Goal: Find contact information: Find contact information

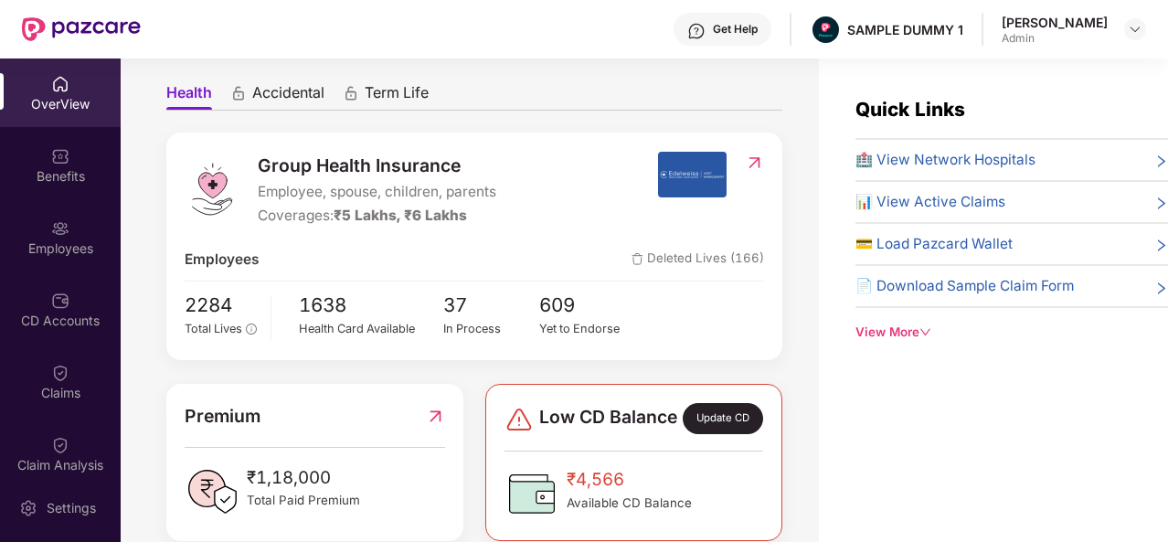
scroll to position [165, 0]
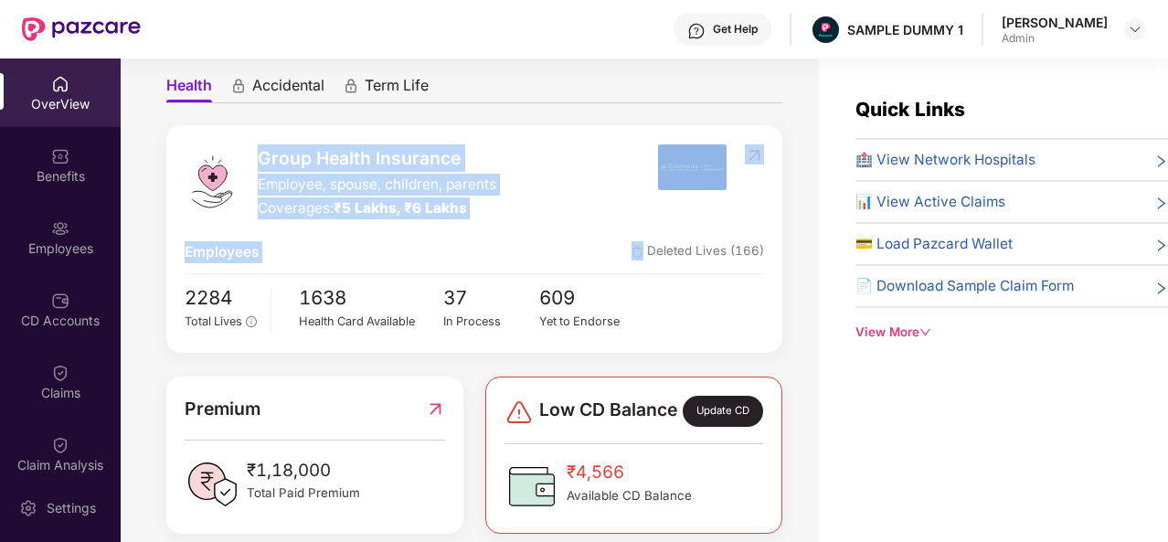
drag, startPoint x: 485, startPoint y: 235, endPoint x: 250, endPoint y: 158, distance: 246.3
click at [250, 158] on div "Group Health Insurance Employee, spouse, children, parents Coverages: ₹5 Lakhs,…" at bounding box center [474, 239] width 616 height 228
click at [250, 158] on div "Group Health Insurance Employee, spouse, children, parents Coverages: ₹5 Lakhs,…" at bounding box center [421, 182] width 473 height 76
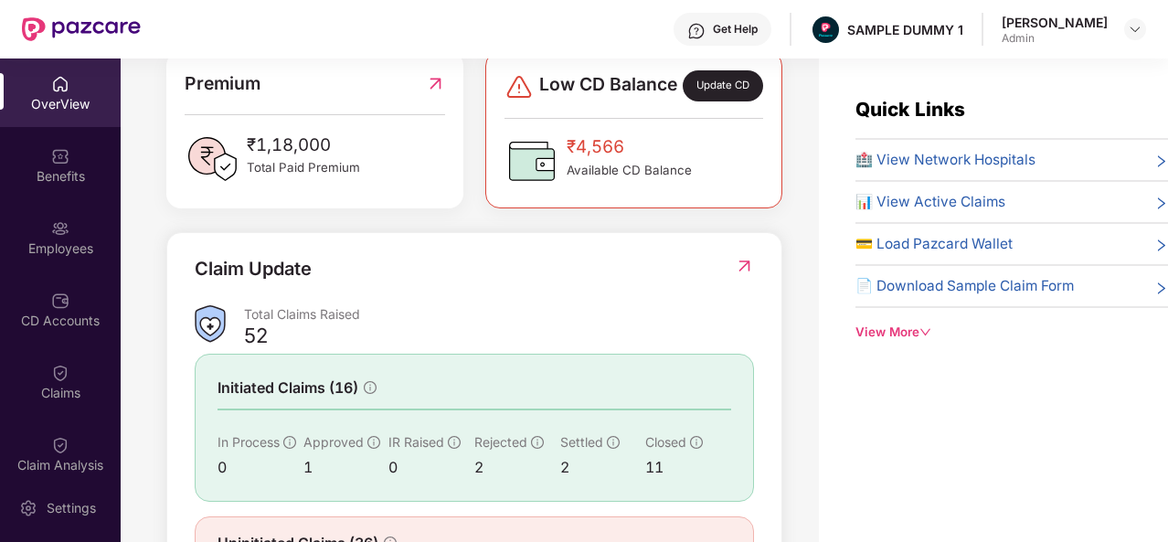
scroll to position [490, 0]
drag, startPoint x: 731, startPoint y: 187, endPoint x: 547, endPoint y: 165, distance: 186.1
click at [547, 165] on div "₹4,566 Available CD Balance" at bounding box center [634, 160] width 258 height 55
click at [547, 165] on img at bounding box center [532, 160] width 55 height 55
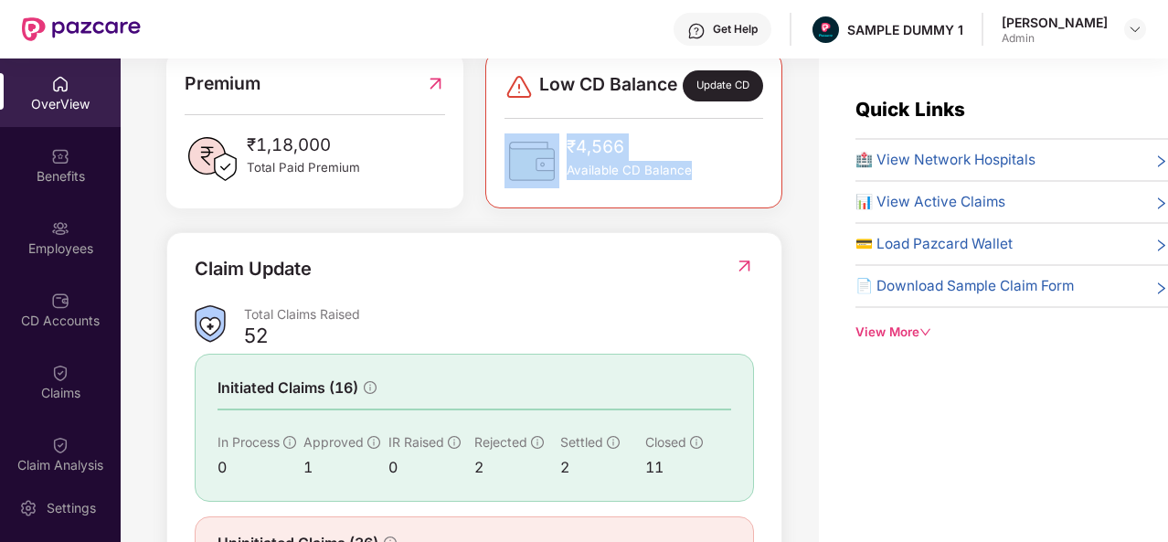
click at [622, 153] on span "₹4,566" at bounding box center [629, 146] width 125 height 27
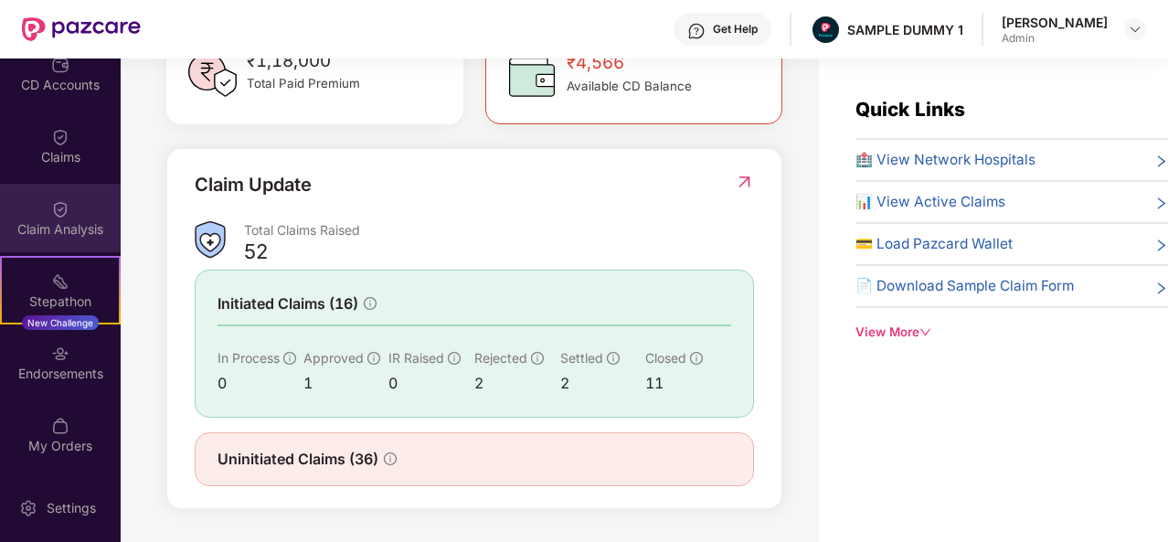
scroll to position [0, 0]
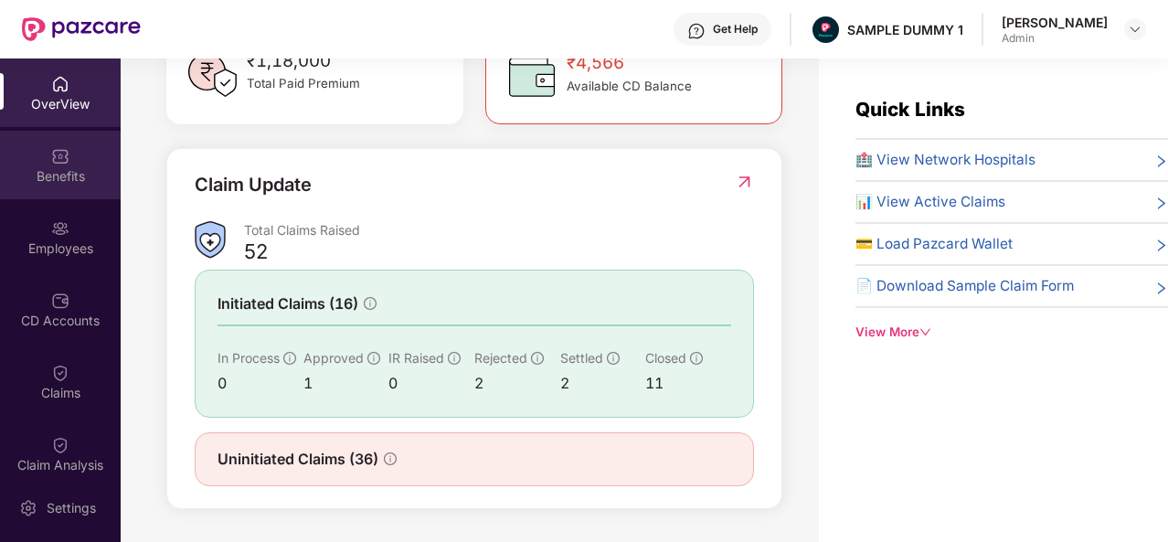
click at [68, 188] on div "Benefits" at bounding box center [60, 165] width 121 height 69
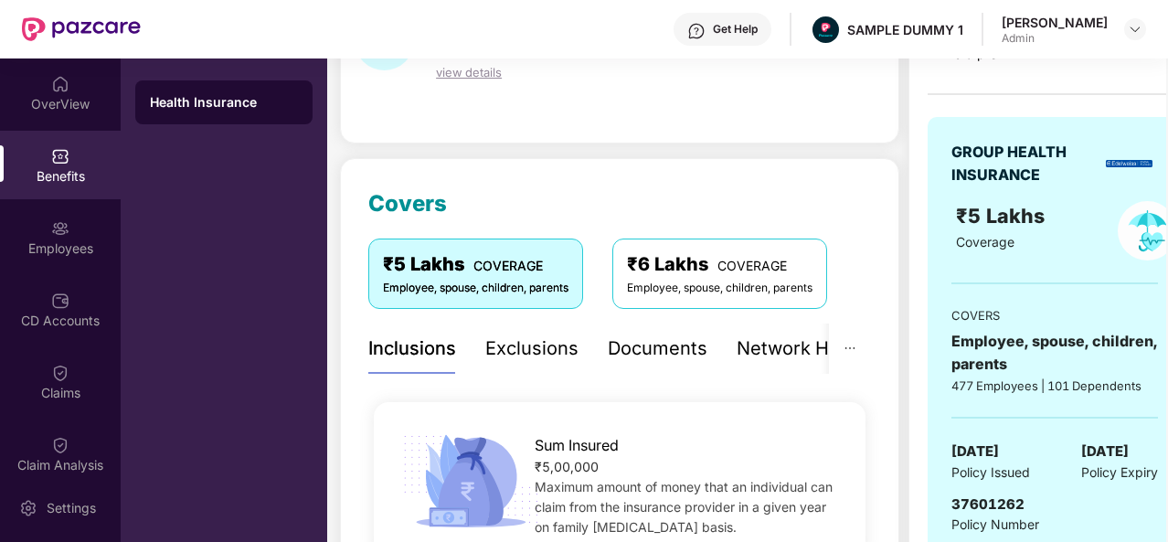
scroll to position [137, 0]
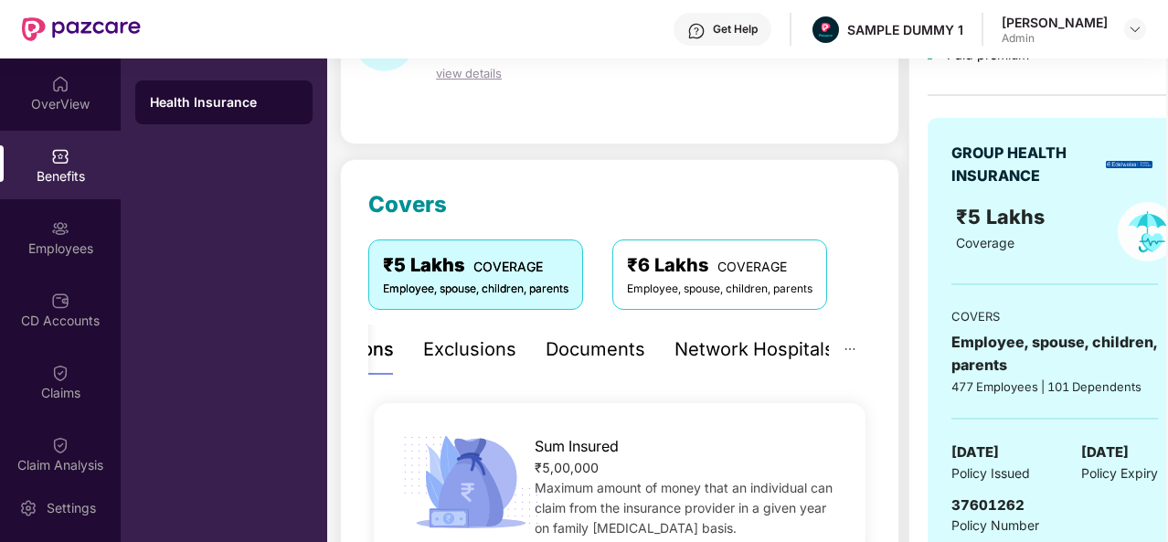
click at [691, 339] on div "Network Hospitals" at bounding box center [755, 350] width 160 height 28
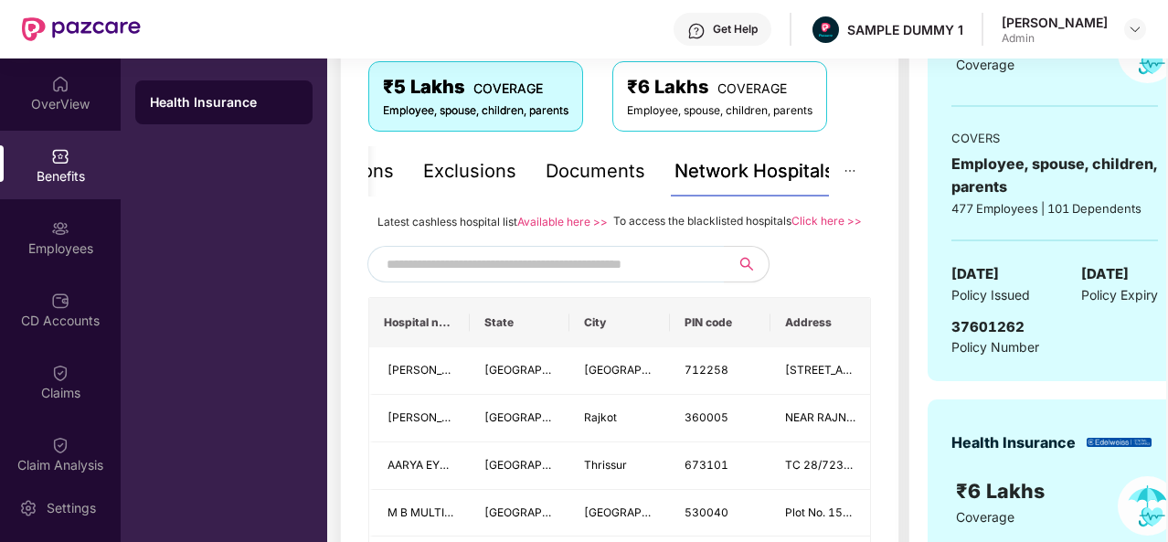
scroll to position [316, 0]
click at [468, 277] on input "text" at bounding box center [543, 263] width 313 height 27
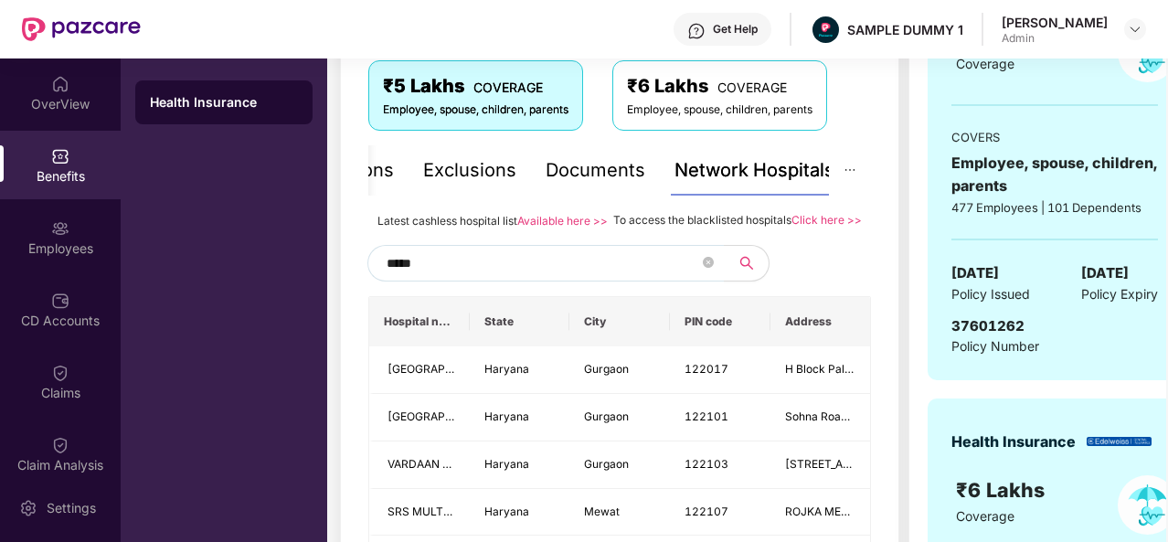
type input "******"
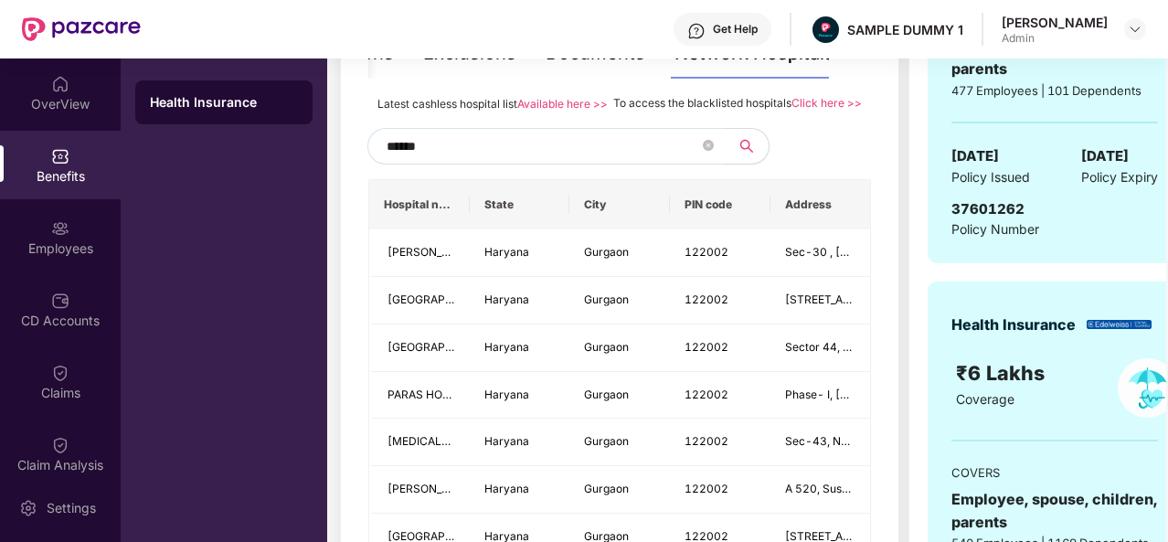
scroll to position [426, 0]
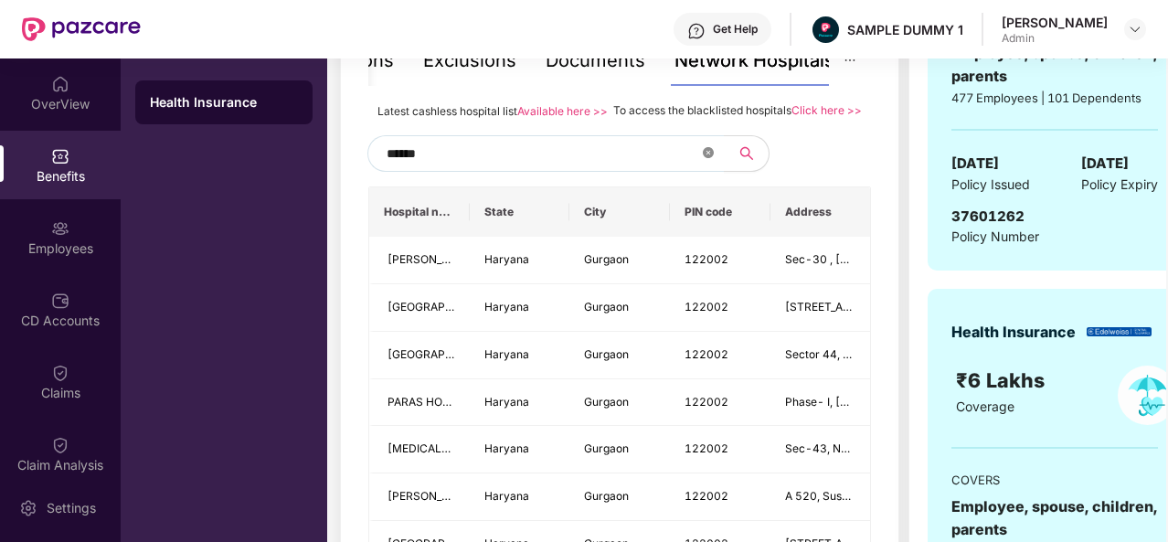
click at [713, 158] on icon "close-circle" at bounding box center [708, 152] width 11 height 11
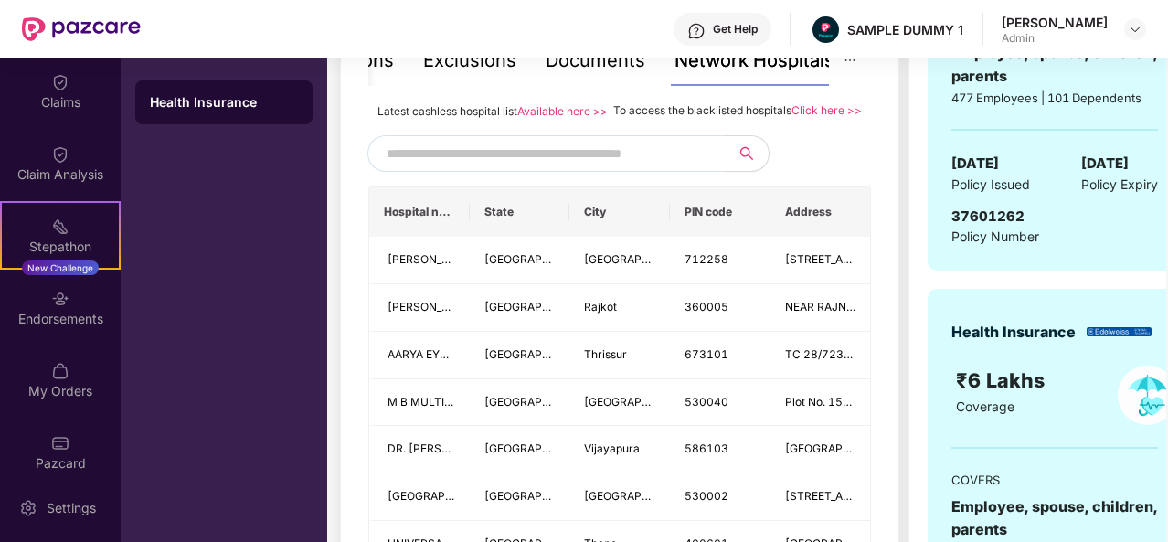
scroll to position [303, 0]
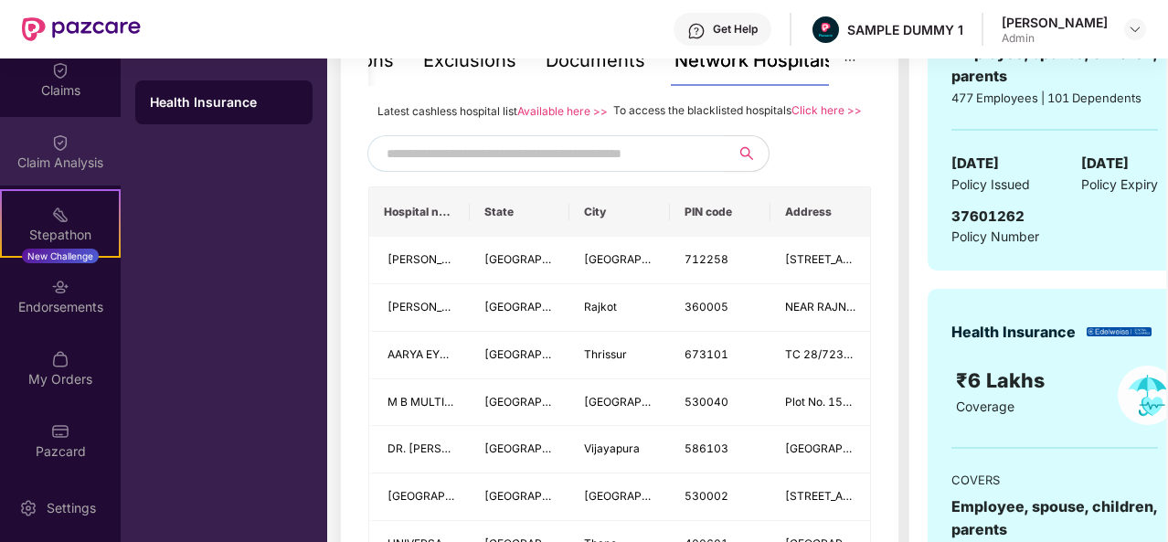
click at [53, 176] on div "Claim Analysis" at bounding box center [60, 151] width 121 height 69
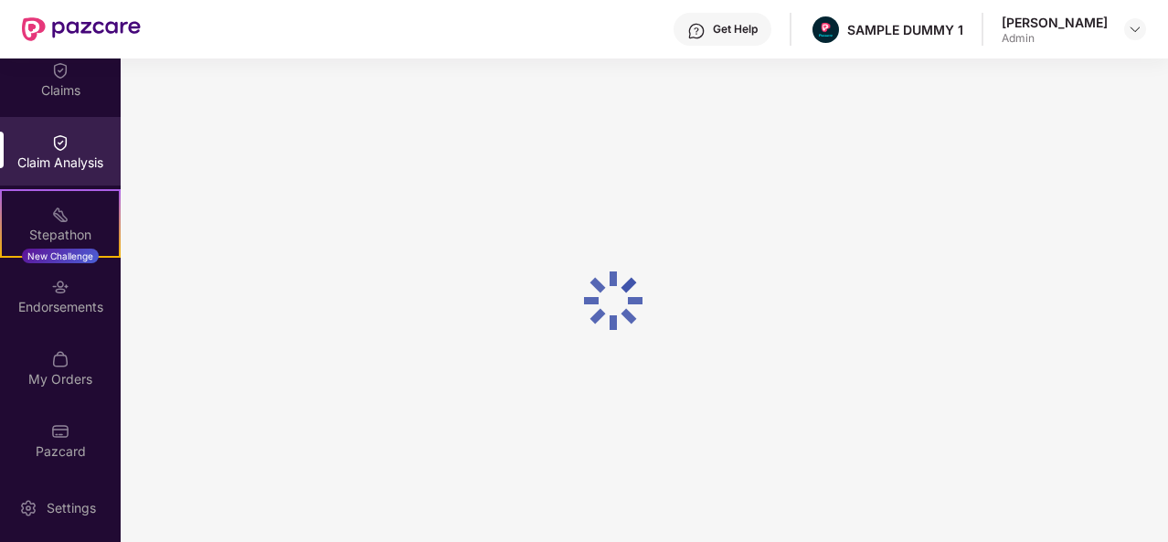
scroll to position [0, 0]
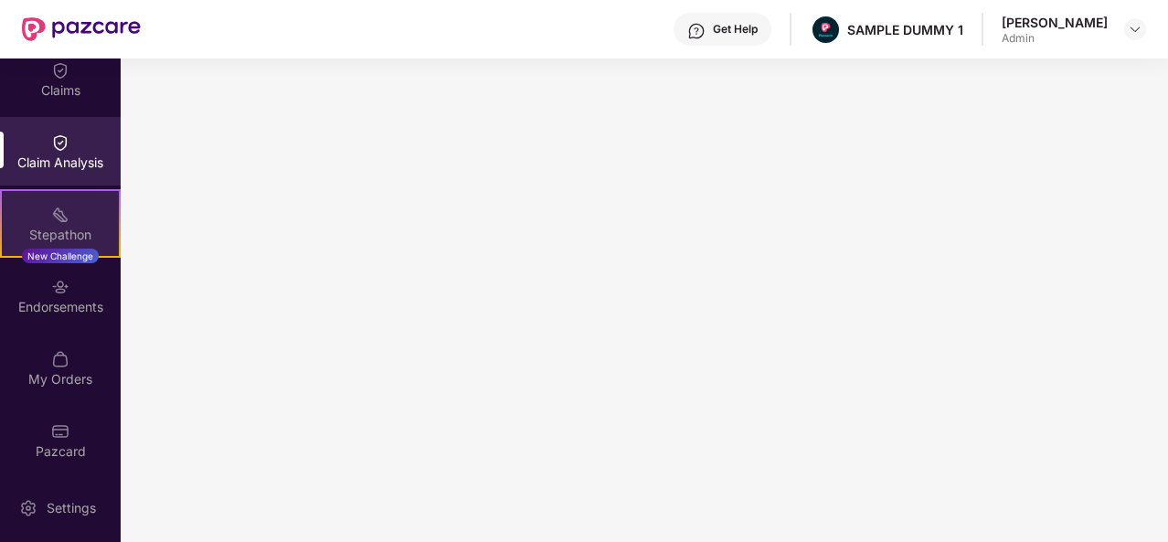
click at [82, 204] on div "Stepathon New Challenge" at bounding box center [60, 223] width 121 height 69
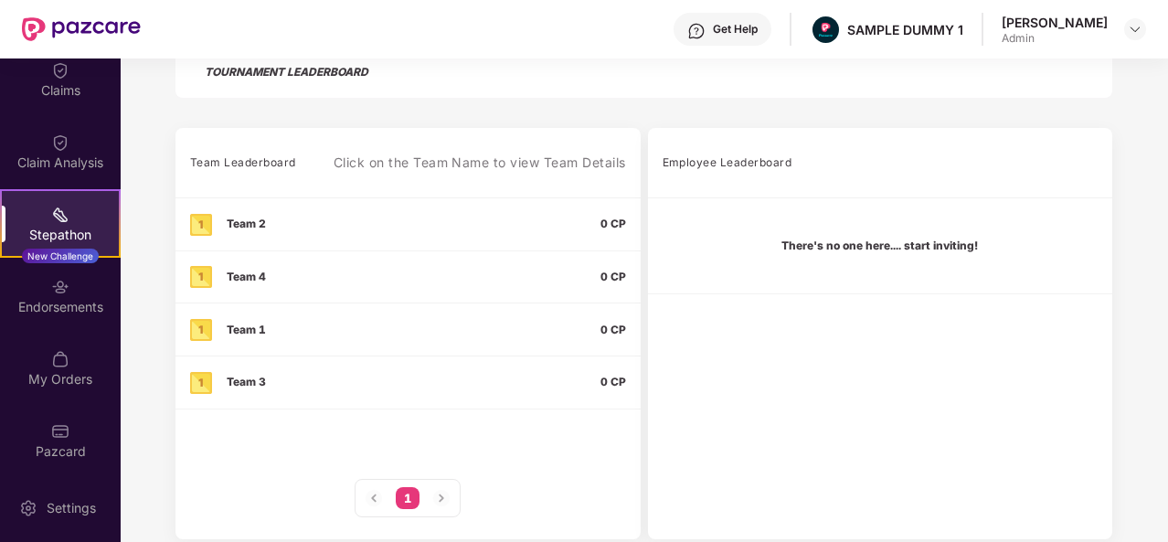
scroll to position [499, 0]
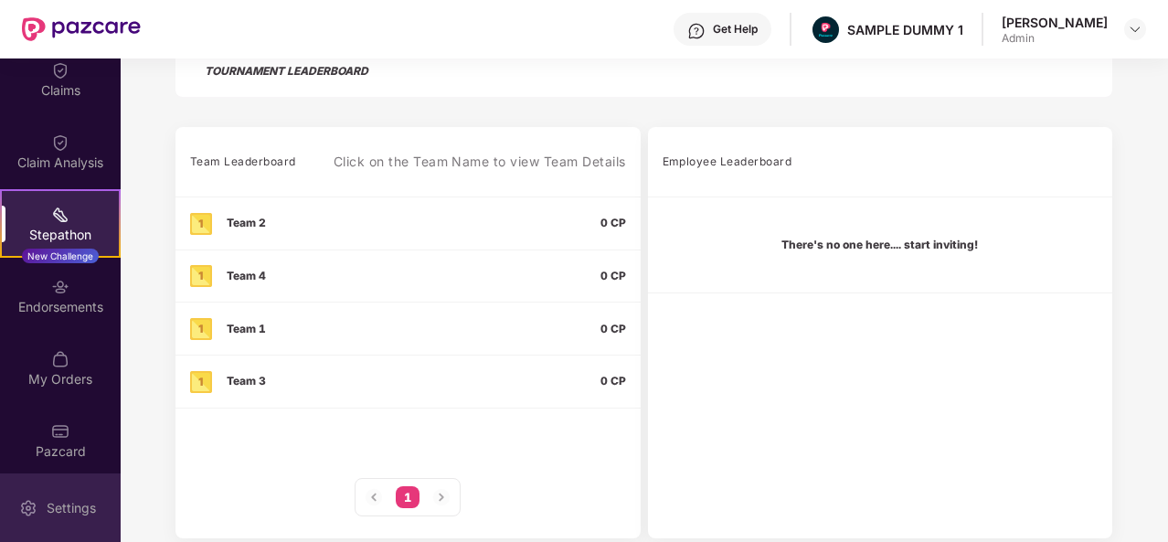
click at [58, 489] on div "Settings" at bounding box center [60, 508] width 121 height 69
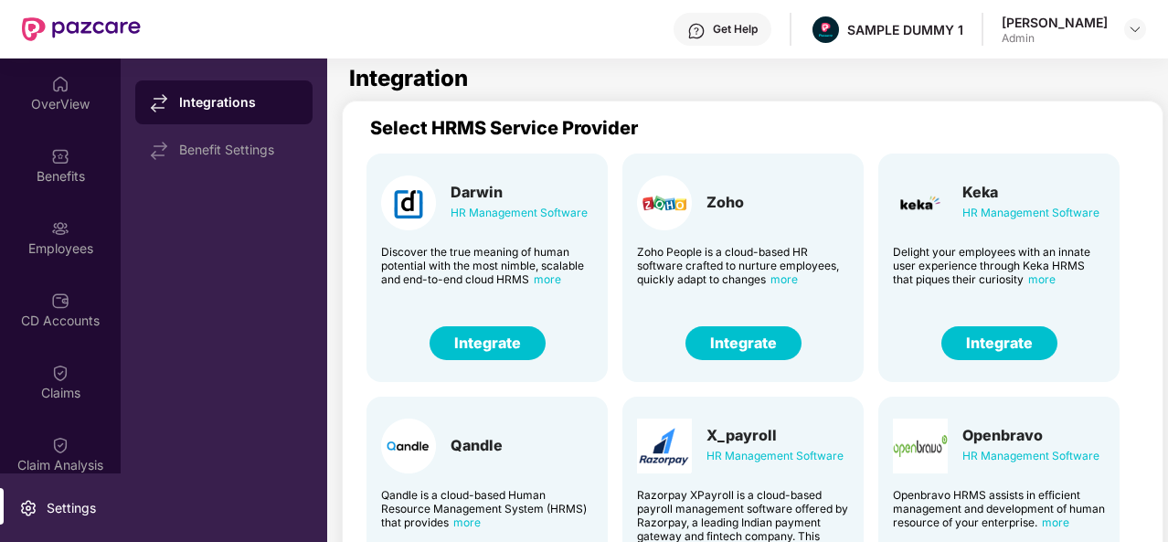
click at [730, 37] on div "Get Help" at bounding box center [723, 29] width 98 height 33
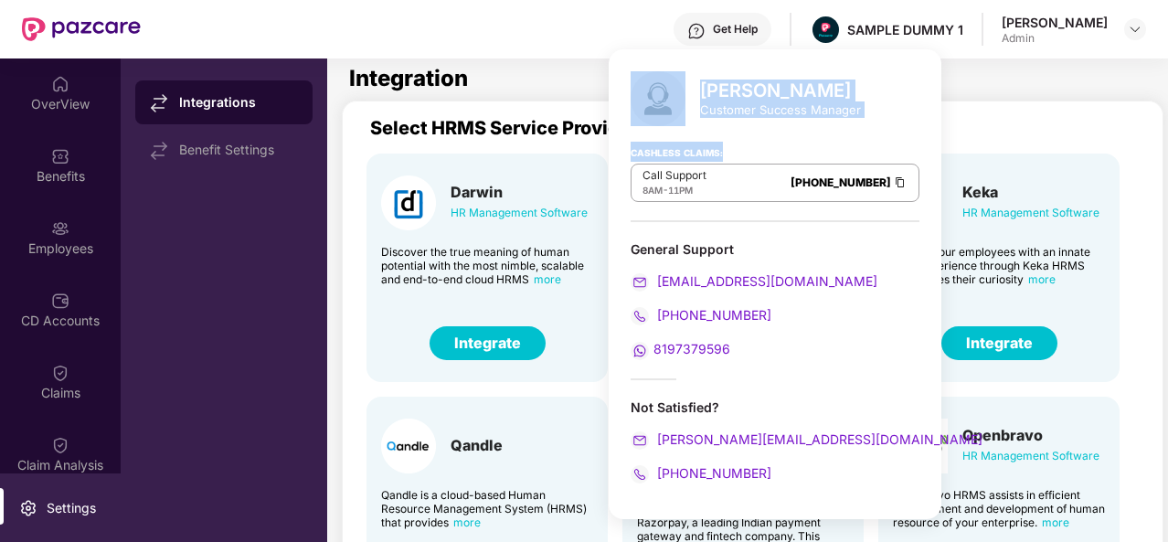
drag, startPoint x: 865, startPoint y: 127, endPoint x: 701, endPoint y: 93, distance: 167.1
click at [701, 93] on div "Mihir Singh Customer Success Manager Cashless Claims: Call Support 8AM - 11PM 0…" at bounding box center [775, 284] width 333 height 470
click at [701, 93] on div "Mihir Singh" at bounding box center [780, 91] width 161 height 22
drag, startPoint x: 701, startPoint y: 93, endPoint x: 867, endPoint y: 108, distance: 166.1
click at [867, 108] on div "Mihir Singh Customer Success Manager Cashless Claims: Call Support 8AM - 11PM 0…" at bounding box center [775, 284] width 333 height 470
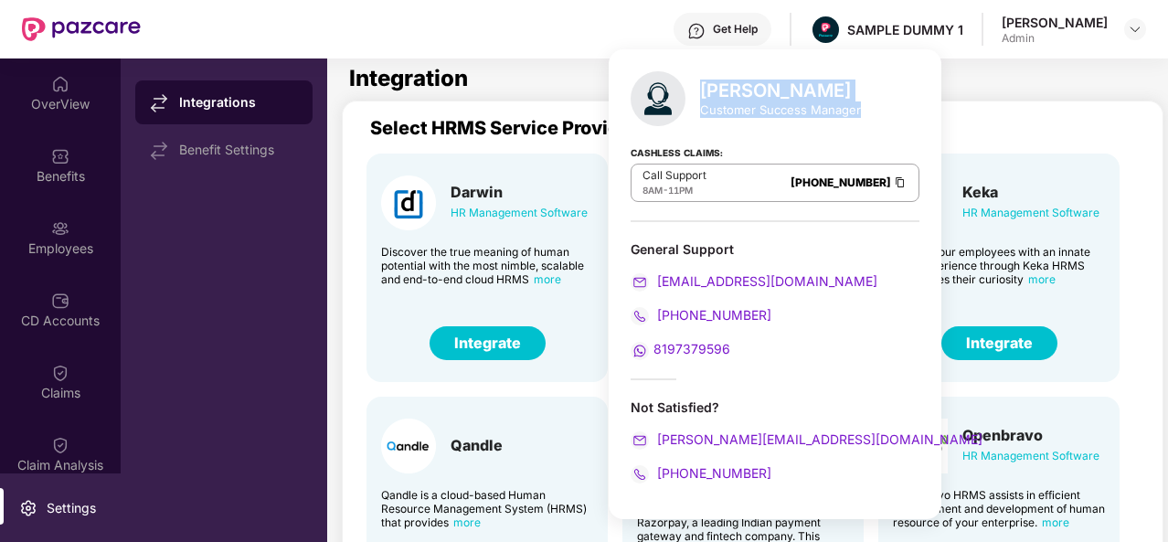
click at [867, 108] on div "Mihir Singh Customer Success Manager Cashless Claims: Call Support 8AM - 11PM 0…" at bounding box center [775, 284] width 333 height 470
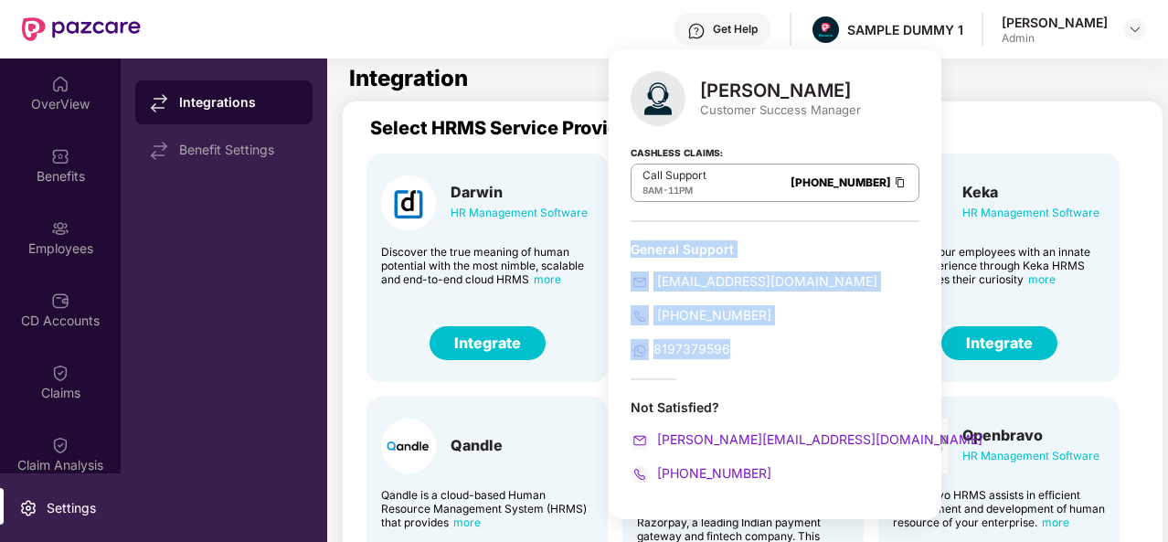
drag, startPoint x: 740, startPoint y: 362, endPoint x: 623, endPoint y: 253, distance: 159.8
click at [623, 253] on div "Mihir Singh Customer Success Manager Cashless Claims: Call Support 8AM - 11PM 0…" at bounding box center [775, 284] width 333 height 470
click at [797, 225] on div "Mihir Singh Customer Success Manager Cashless Claims: Call Support 8AM - 11PM 0…" at bounding box center [775, 284] width 333 height 470
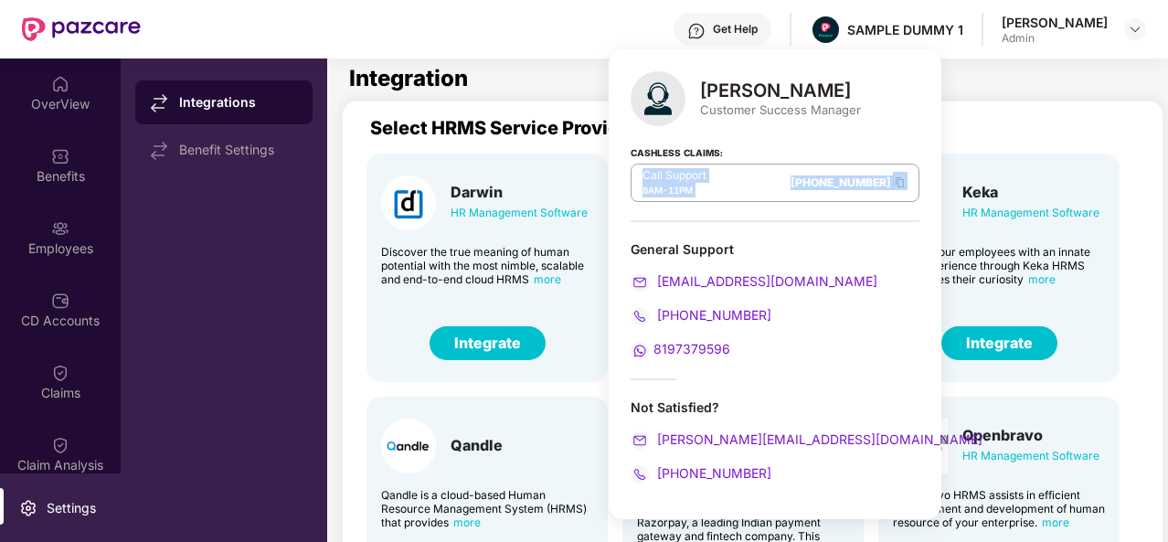
drag, startPoint x: 633, startPoint y: 165, endPoint x: 823, endPoint y: 202, distance: 193.6
click at [823, 202] on div "Cashless Claims: Call Support 8AM - 11PM 080-3783-5420" at bounding box center [775, 176] width 289 height 91
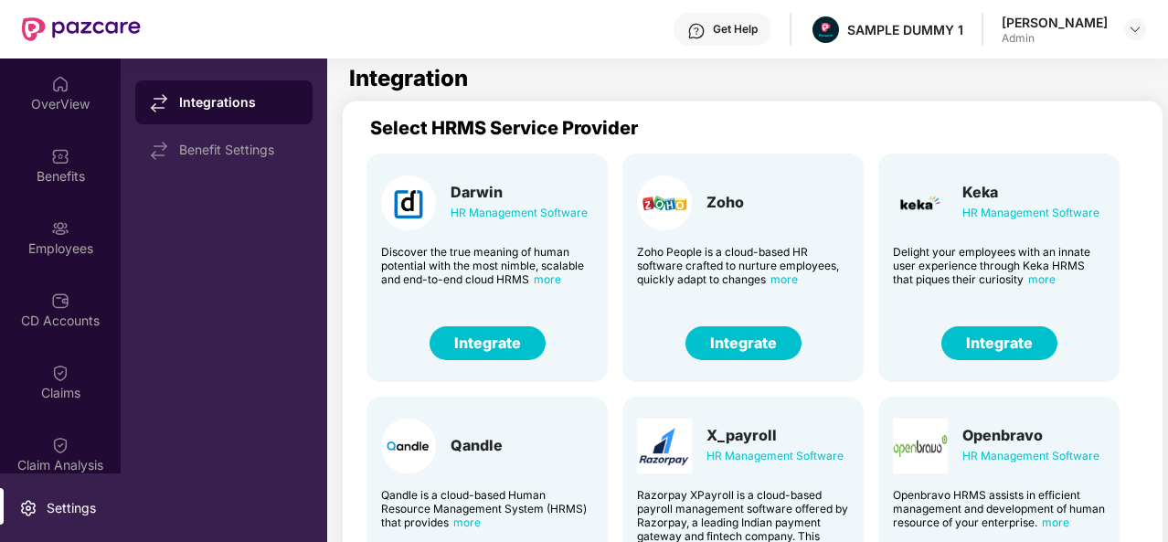
click at [558, 81] on div "Integration" at bounding box center [749, 79] width 800 height 22
